Goal: Task Accomplishment & Management: Manage account settings

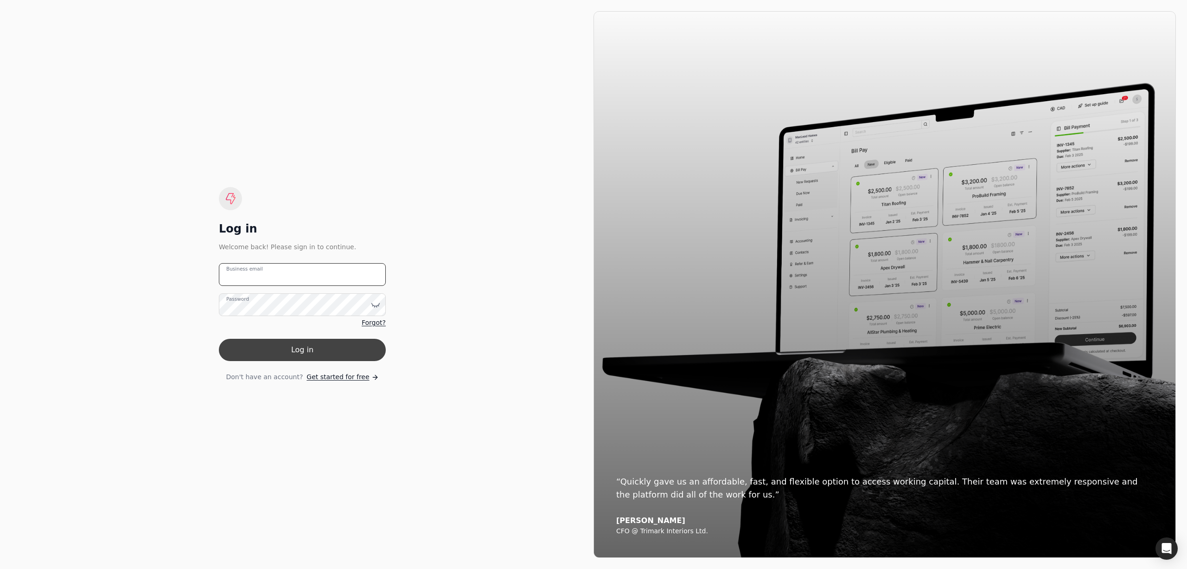
type email "[PERSON_NAME][EMAIL_ADDRESS][DOMAIN_NAME]"
click at [269, 348] on button "Log in" at bounding box center [302, 350] width 167 height 22
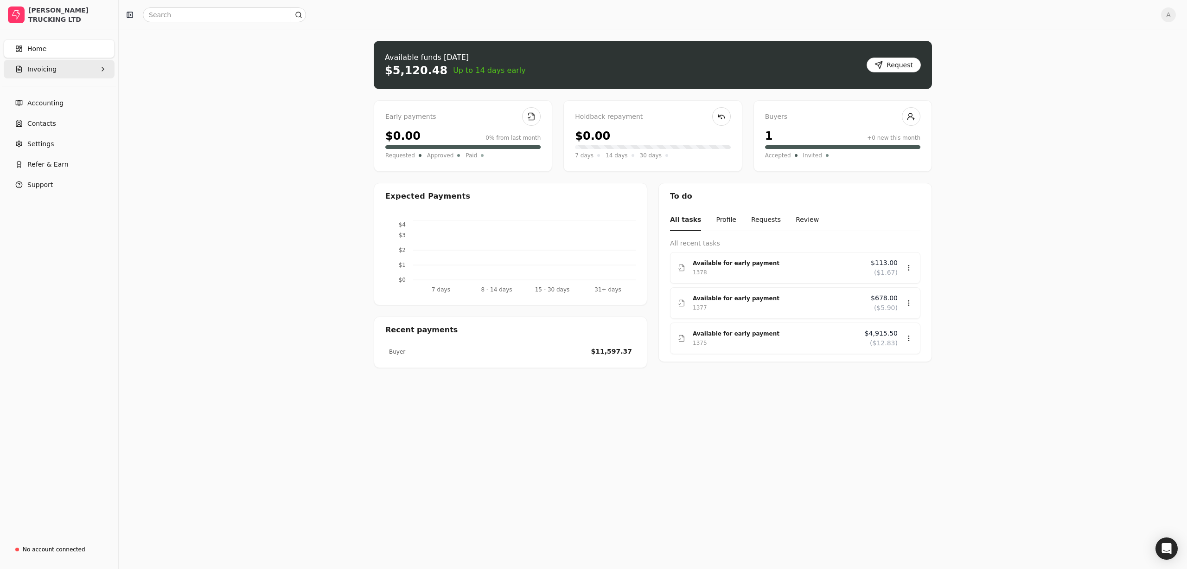
click at [38, 68] on span "Invoicing" at bounding box center [41, 69] width 29 height 10
click at [83, 97] on Invoices "All Invoices" at bounding box center [59, 91] width 107 height 19
